Goal: Check status: Check status

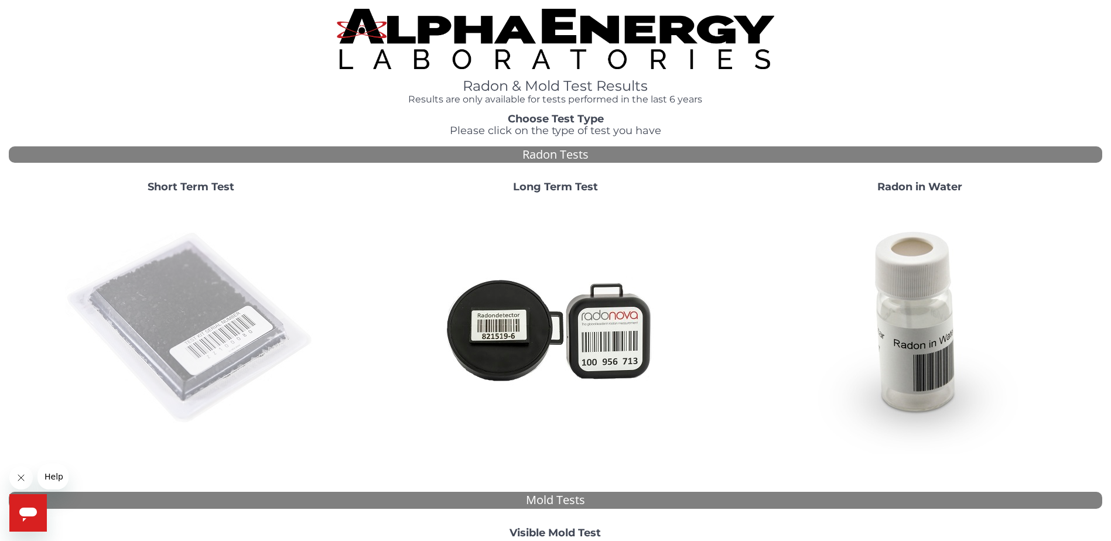
click at [195, 321] on img at bounding box center [191, 329] width 252 height 252
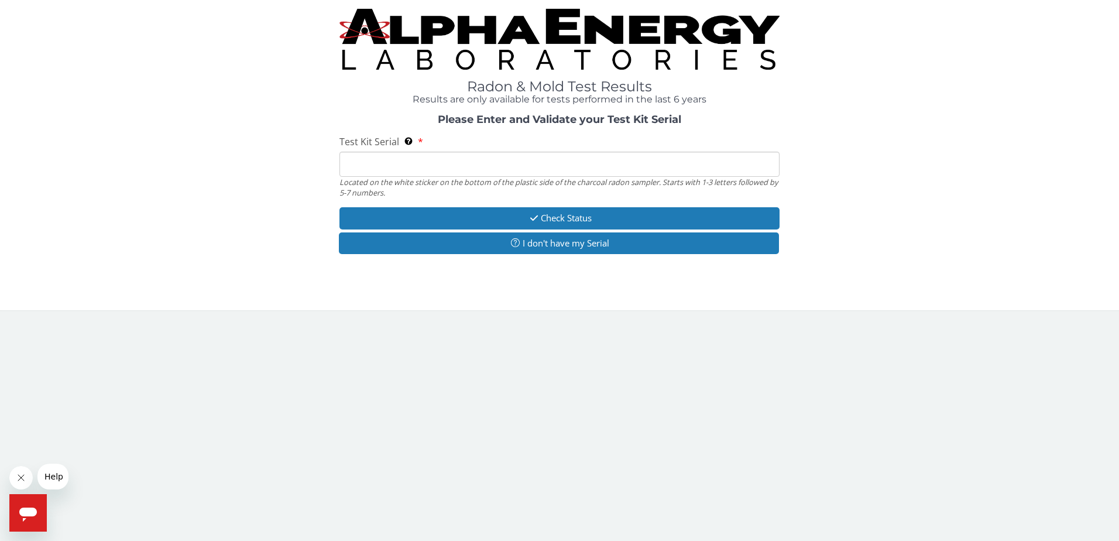
click at [422, 171] on input "Test Kit Serial Located on the white sticker on the bottom of the plastic side …" at bounding box center [560, 164] width 441 height 25
paste input "FE368691"
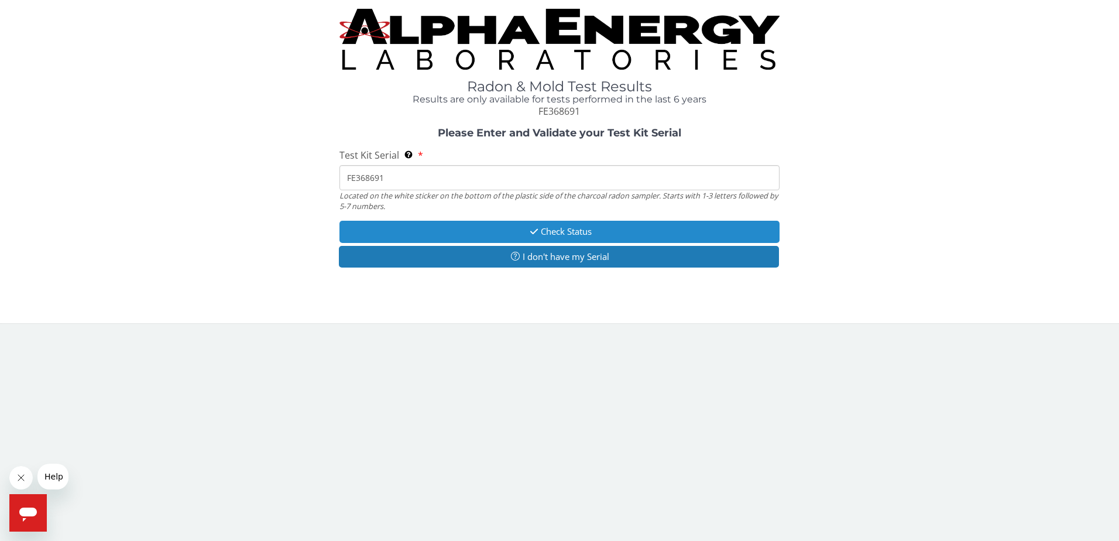
type input "FE368691"
click at [532, 230] on icon "button" at bounding box center [534, 231] width 13 height 9
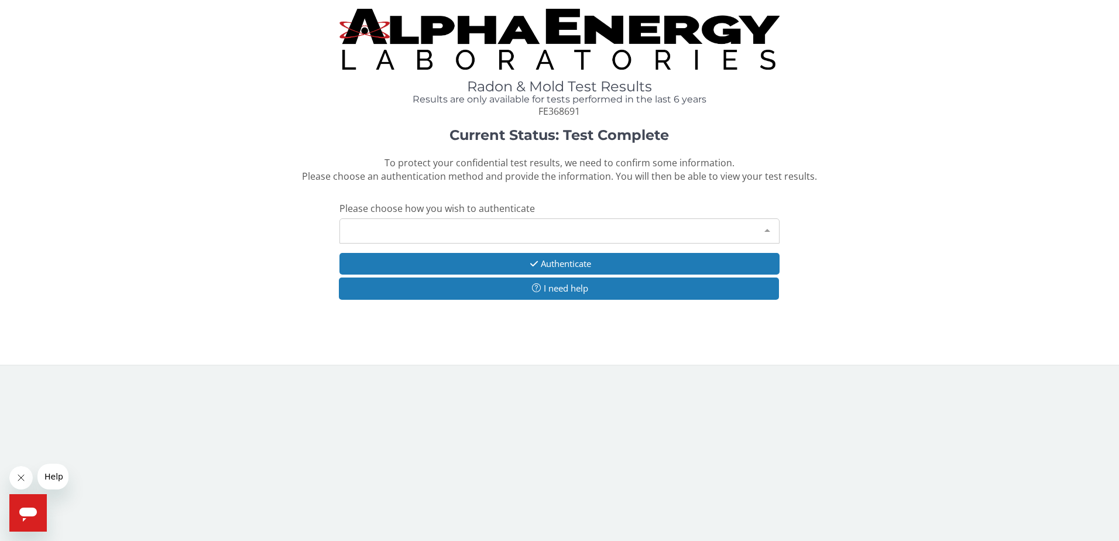
click at [426, 225] on div "Please make a selection" at bounding box center [560, 230] width 441 height 25
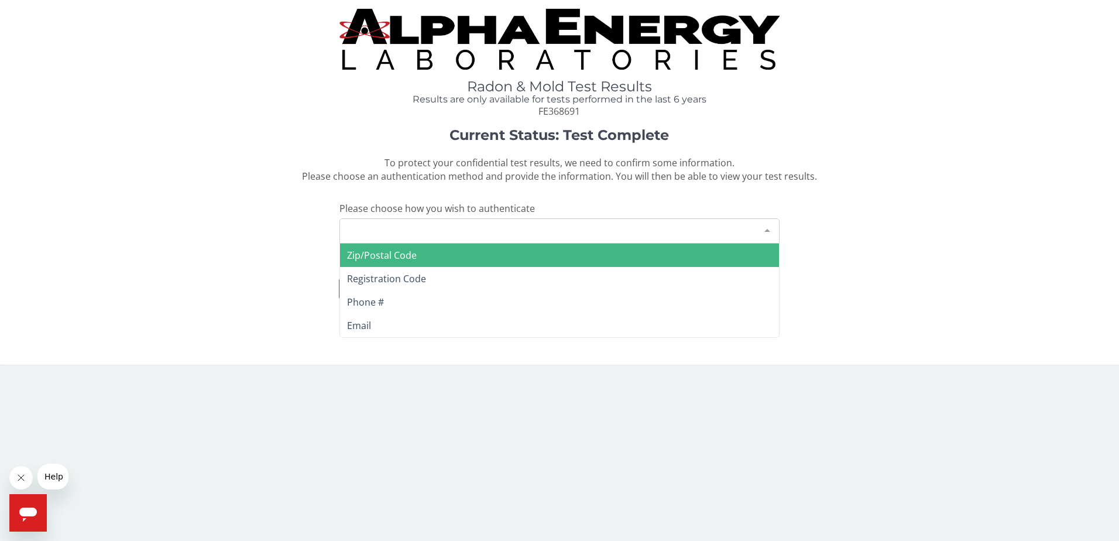
click at [396, 254] on span "Zip/Postal Code" at bounding box center [382, 255] width 70 height 13
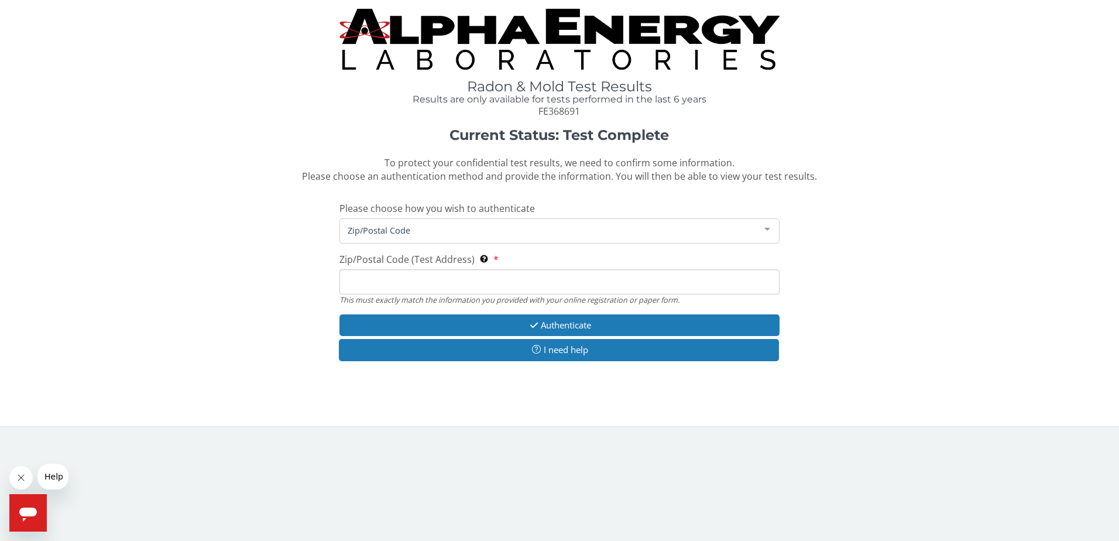
click at [450, 282] on input "Zip/Postal Code (Test Address) This must exactly match the information you prov…" at bounding box center [560, 281] width 441 height 25
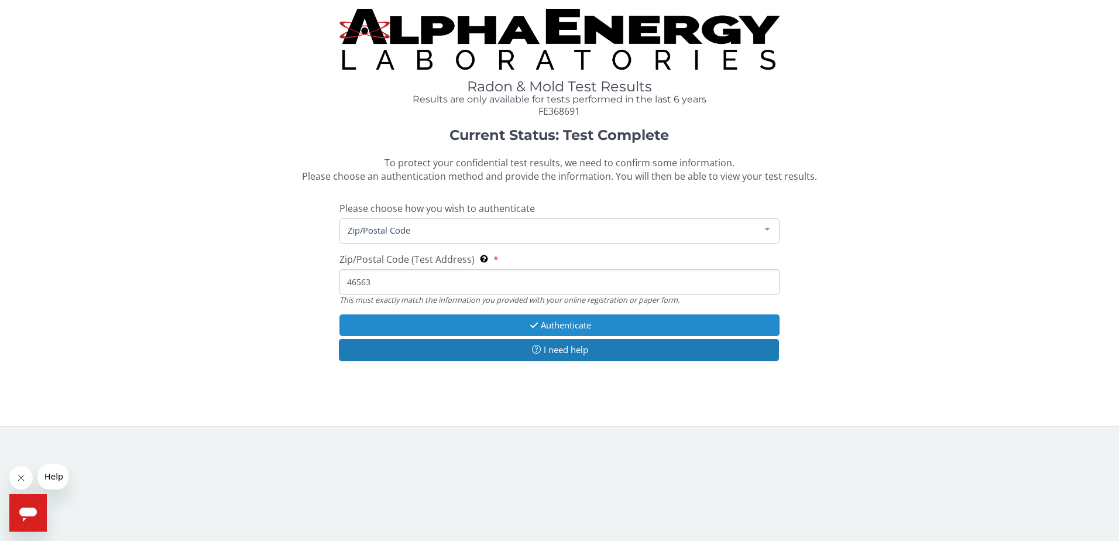
type input "46563"
click at [550, 320] on button "Authenticate" at bounding box center [560, 325] width 441 height 22
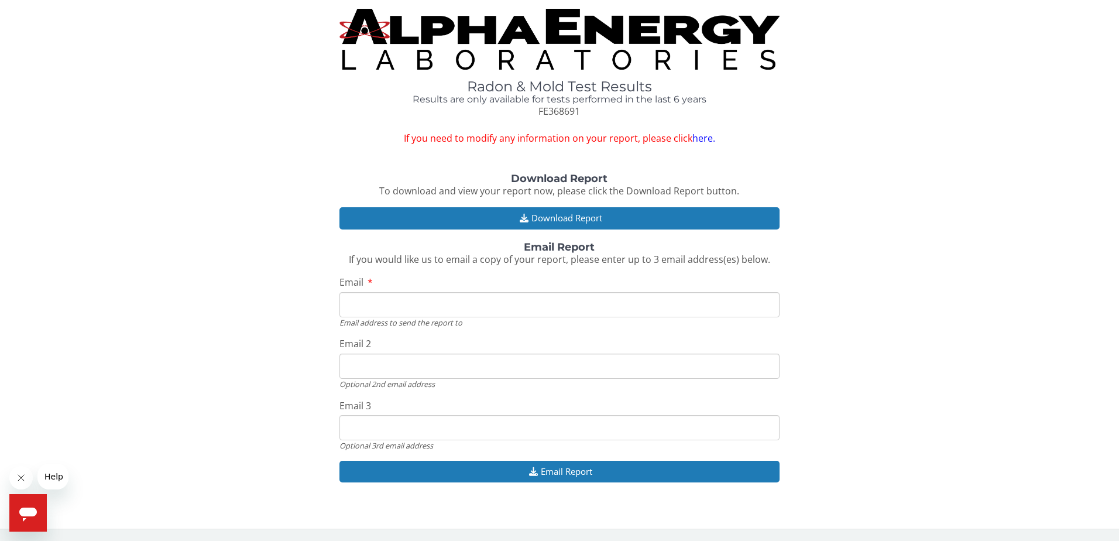
click at [430, 303] on input "Email" at bounding box center [560, 304] width 441 height 25
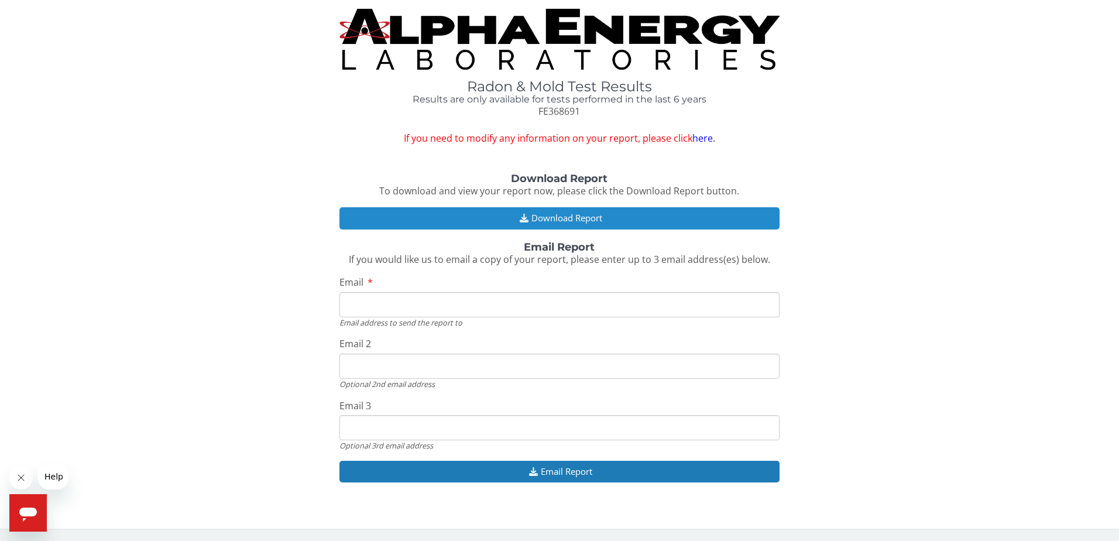
click at [600, 218] on button "Download Report" at bounding box center [560, 218] width 441 height 22
